Goal: Information Seeking & Learning: Learn about a topic

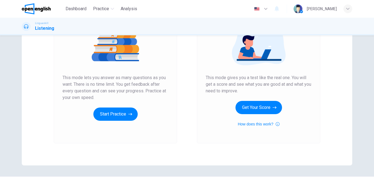
scroll to position [83, 0]
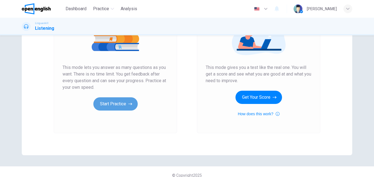
click at [113, 106] on button "Start Practice" at bounding box center [115, 103] width 44 height 13
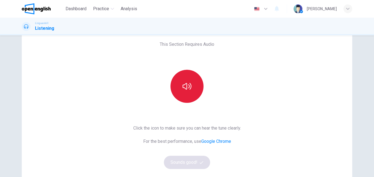
scroll to position [28, 0]
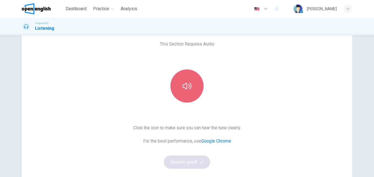
click at [190, 86] on icon "button" at bounding box center [186, 86] width 9 height 7
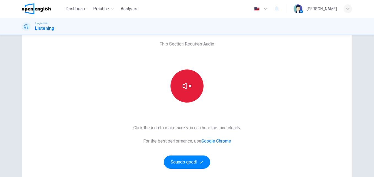
scroll to position [0, 0]
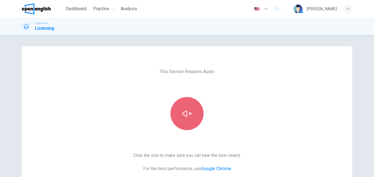
click at [190, 111] on button "button" at bounding box center [186, 113] width 33 height 33
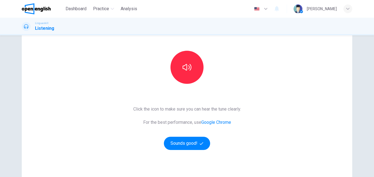
scroll to position [55, 0]
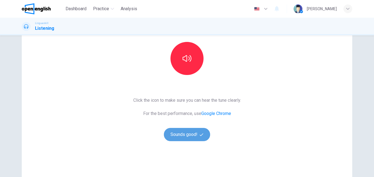
click at [197, 135] on button "Sounds good!" at bounding box center [187, 134] width 46 height 13
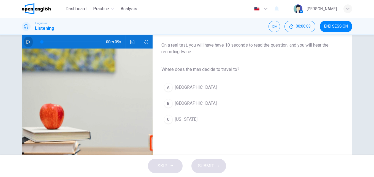
click at [26, 40] on icon "button" at bounding box center [28, 42] width 4 height 4
type input "*"
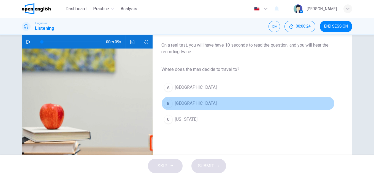
click at [175, 102] on span "Rome" at bounding box center [196, 103] width 42 height 7
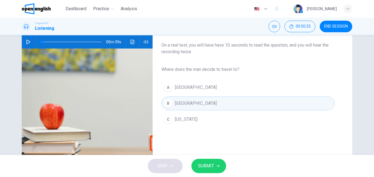
click at [204, 163] on span "SUBMIT" at bounding box center [206, 166] width 16 height 8
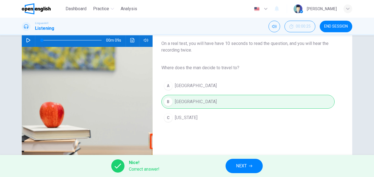
scroll to position [94, 0]
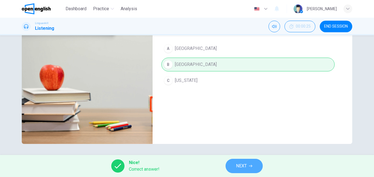
click at [235, 167] on button "NEXT" at bounding box center [243, 166] width 37 height 14
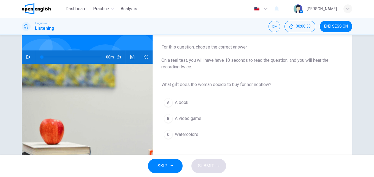
scroll to position [28, 0]
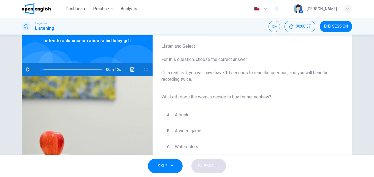
click at [26, 70] on icon "button" at bounding box center [28, 69] width 4 height 4
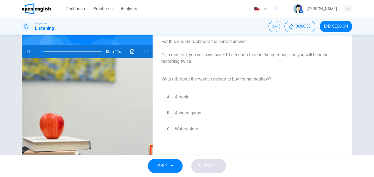
scroll to position [55, 0]
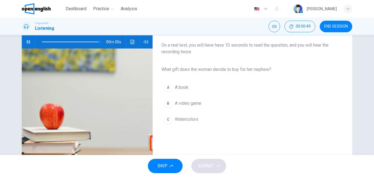
type input "*"
click at [184, 88] on span "A book" at bounding box center [181, 87] width 13 height 7
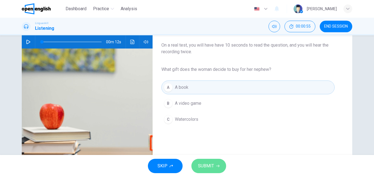
click at [210, 166] on span "SUBMIT" at bounding box center [206, 166] width 16 height 8
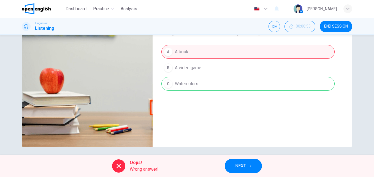
scroll to position [94, 0]
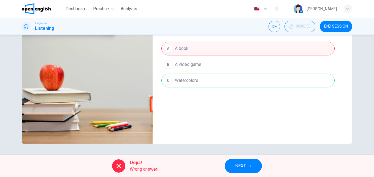
drag, startPoint x: 162, startPoint y: 170, endPoint x: 134, endPoint y: 164, distance: 28.0
click at [134, 164] on div "Oops! Wrong answer! NEXT" at bounding box center [187, 166] width 374 height 22
drag, startPoint x: 168, startPoint y: 84, endPoint x: 196, endPoint y: 79, distance: 28.1
click at [196, 80] on div "A A book B A video game C Watercolors" at bounding box center [247, 64] width 173 height 48
drag, startPoint x: 201, startPoint y: 78, endPoint x: 176, endPoint y: 78, distance: 24.8
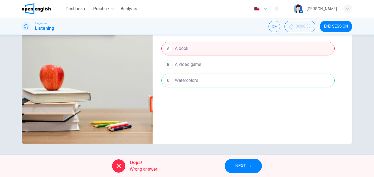
click at [176, 78] on div "A A book B A video game C Watercolors" at bounding box center [247, 64] width 173 height 48
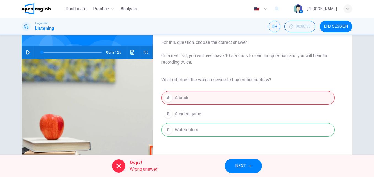
scroll to position [39, 0]
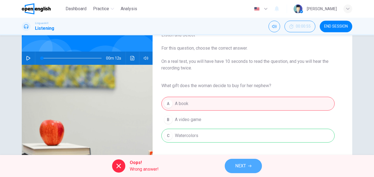
click at [243, 169] on span "NEXT" at bounding box center [240, 166] width 11 height 8
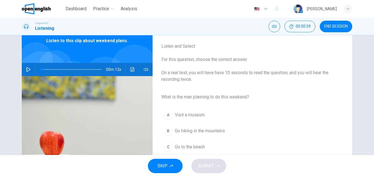
scroll to position [55, 0]
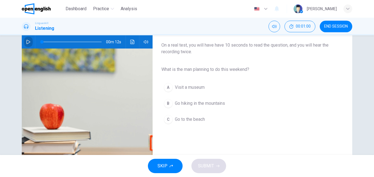
click at [28, 42] on icon "button" at bounding box center [28, 42] width 4 height 4
type input "*"
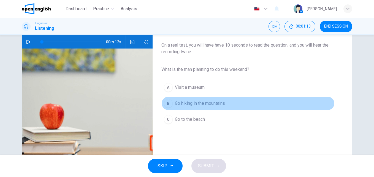
click at [179, 103] on span "Go hiking in the mountains" at bounding box center [200, 103] width 50 height 7
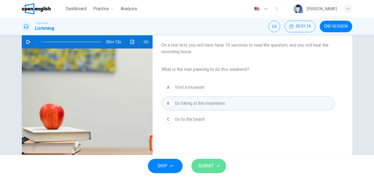
click at [208, 165] on span "SUBMIT" at bounding box center [206, 166] width 16 height 8
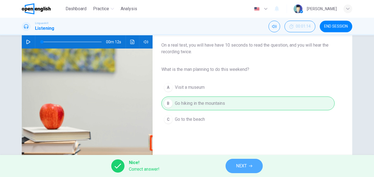
click at [232, 162] on button "NEXT" at bounding box center [243, 166] width 37 height 14
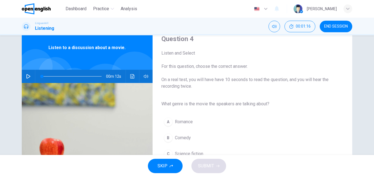
scroll to position [28, 0]
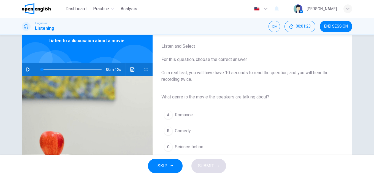
click at [26, 69] on icon "button" at bounding box center [28, 69] width 4 height 4
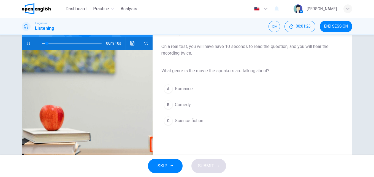
scroll to position [55, 0]
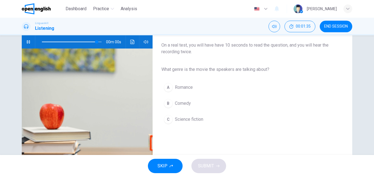
click at [186, 118] on span "Science fiction" at bounding box center [189, 119] width 28 height 7
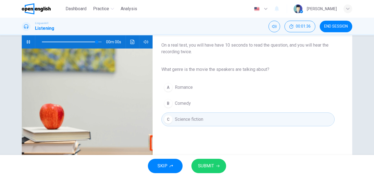
type input "*"
click at [214, 162] on button "SUBMIT" at bounding box center [208, 166] width 35 height 14
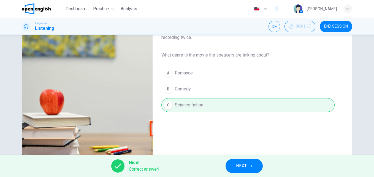
scroll to position [83, 0]
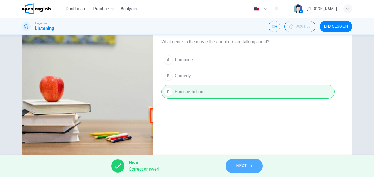
click at [255, 163] on button "NEXT" at bounding box center [243, 166] width 37 height 14
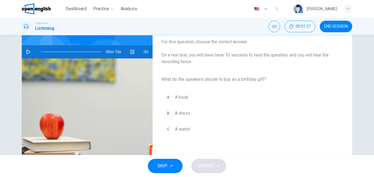
scroll to position [55, 0]
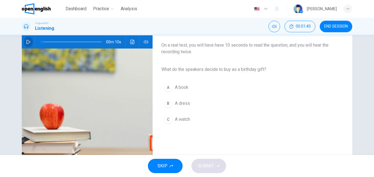
click at [28, 44] on icon "button" at bounding box center [28, 42] width 4 height 4
type input "*"
click at [179, 89] on span "A book" at bounding box center [181, 87] width 13 height 7
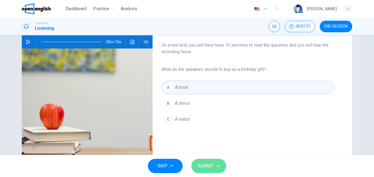
click at [205, 169] on span "SUBMIT" at bounding box center [206, 166] width 16 height 8
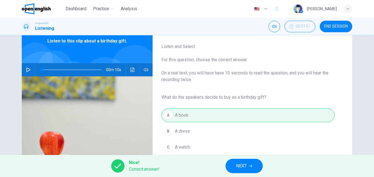
scroll to position [94, 0]
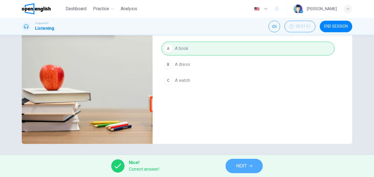
click at [250, 163] on button "NEXT" at bounding box center [243, 166] width 37 height 14
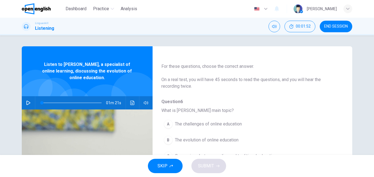
scroll to position [28, 0]
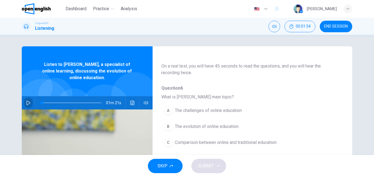
click at [27, 103] on icon "button" at bounding box center [28, 102] width 4 height 4
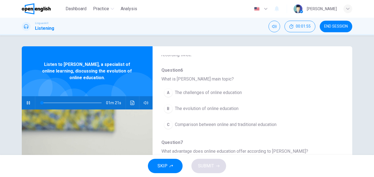
scroll to position [55, 0]
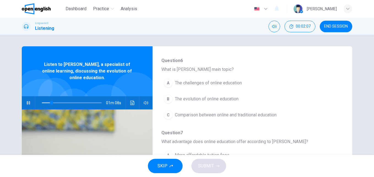
click at [184, 97] on span "The evolution of online education" at bounding box center [207, 99] width 64 height 7
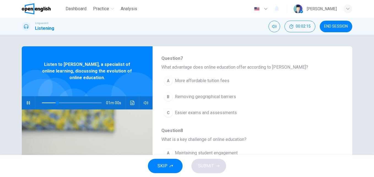
scroll to position [165, 0]
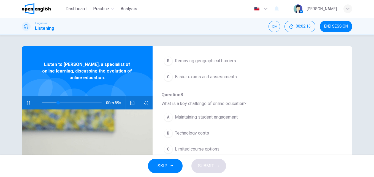
click at [206, 132] on span "Technology costs" at bounding box center [192, 133] width 34 height 7
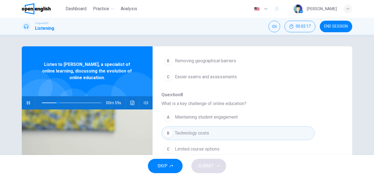
scroll to position [138, 0]
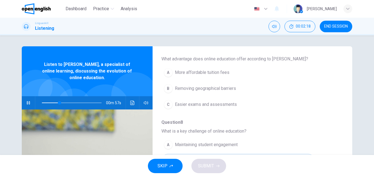
click at [224, 103] on span "Easier exams and assessments" at bounding box center [206, 104] width 62 height 7
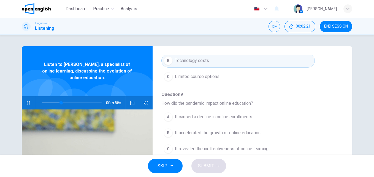
scroll to position [28, 0]
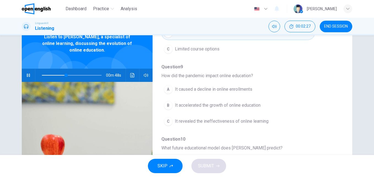
click at [237, 104] on span "It accelerated the growth of online education" at bounding box center [218, 105] width 86 height 7
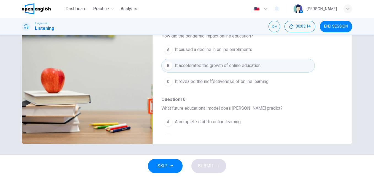
scroll to position [210, 0]
type input "*"
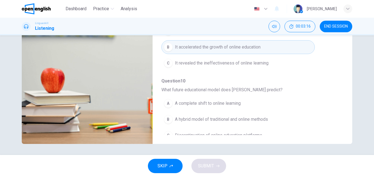
scroll to position [238, 0]
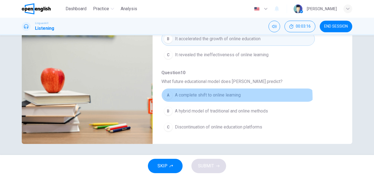
click at [230, 97] on span "A complete shift to online learning" at bounding box center [208, 95] width 66 height 7
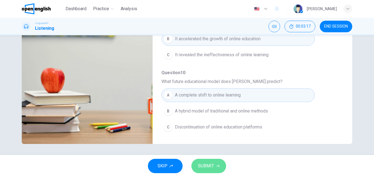
click at [217, 165] on icon "button" at bounding box center [217, 165] width 3 height 3
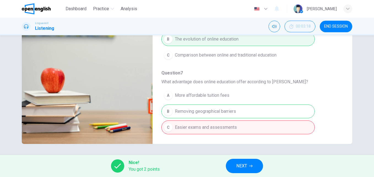
scroll to position [0, 0]
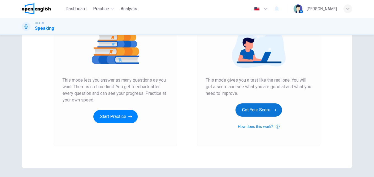
scroll to position [83, 0]
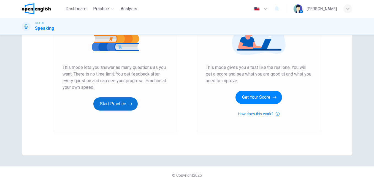
click at [116, 105] on button "Start Practice" at bounding box center [115, 103] width 44 height 13
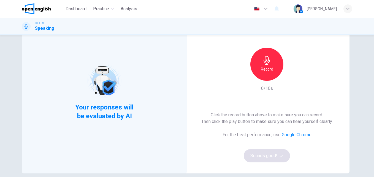
scroll to position [28, 0]
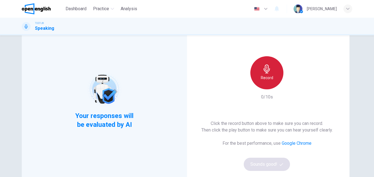
click at [265, 73] on div "Record" at bounding box center [266, 72] width 33 height 33
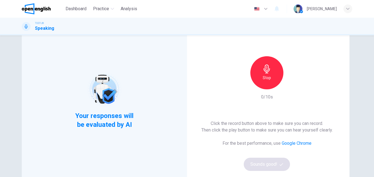
click at [265, 73] on div "Stop" at bounding box center [266, 72] width 33 height 33
click at [271, 167] on button "Sounds good!" at bounding box center [267, 163] width 46 height 13
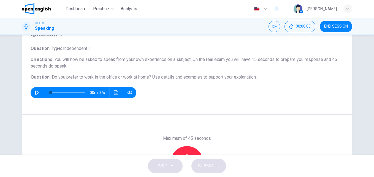
scroll to position [55, 0]
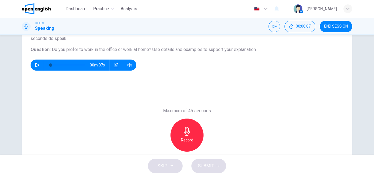
click at [181, 142] on h6 "Record" at bounding box center [187, 140] width 12 height 7
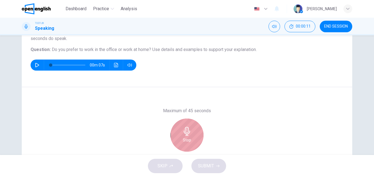
click at [184, 137] on h6 "Stop" at bounding box center [187, 140] width 8 height 7
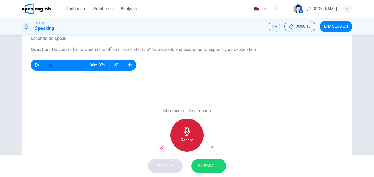
click at [187, 139] on h6 "Record" at bounding box center [187, 140] width 12 height 7
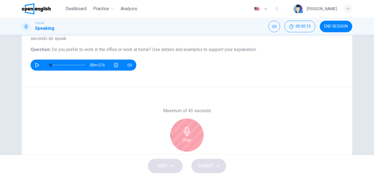
click at [187, 139] on h6 "Stop" at bounding box center [187, 140] width 8 height 7
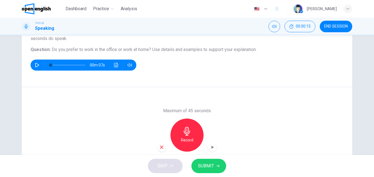
click at [187, 139] on h6 "Record" at bounding box center [187, 140] width 12 height 7
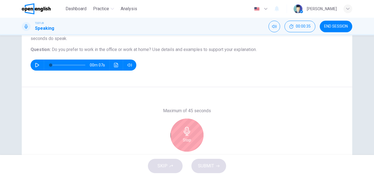
click at [182, 131] on icon "button" at bounding box center [186, 131] width 9 height 9
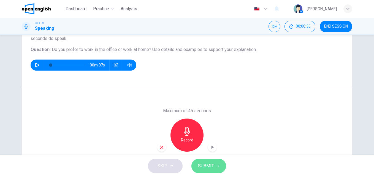
click at [210, 168] on span "SUBMIT" at bounding box center [206, 166] width 16 height 8
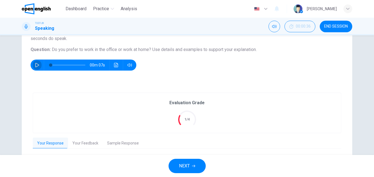
click at [37, 65] on icon "button" at bounding box center [37, 65] width 4 height 4
type input "*"
